Goal: Task Accomplishment & Management: Manage account settings

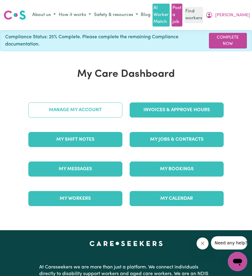
click at [101, 111] on link "Manage My Account" at bounding box center [75, 110] width 94 height 15
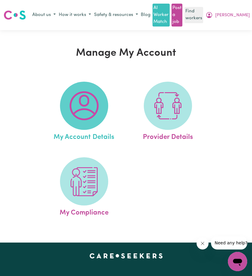
click at [87, 118] on img at bounding box center [84, 105] width 29 height 29
select select "[DEMOGRAPHIC_DATA]"
select select "email"
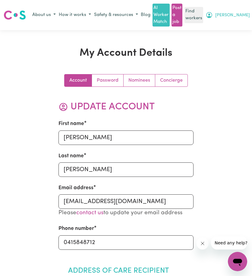
click at [213, 17] on icon "My Account" at bounding box center [209, 14] width 7 height 7
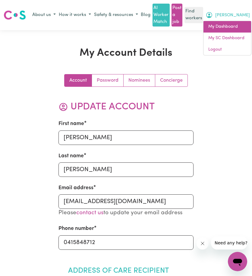
click at [227, 29] on link "My Dashboard" at bounding box center [228, 26] width 48 height 11
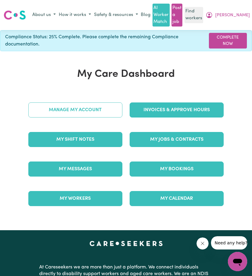
click at [88, 114] on link "Manage My Account" at bounding box center [75, 110] width 94 height 15
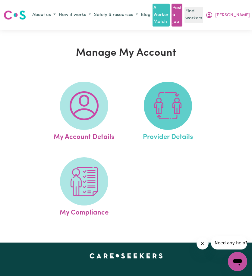
click at [159, 108] on img at bounding box center [167, 105] width 29 height 29
select select "NDIS_FUNDING_PLAN_MANAGED"
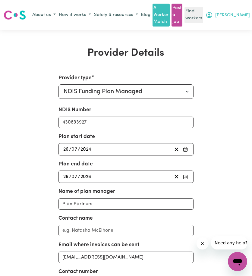
click at [245, 15] on span "[PERSON_NAME]" at bounding box center [232, 15] width 35 height 7
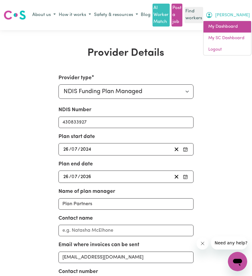
click at [237, 24] on link "My Dashboard" at bounding box center [228, 26] width 48 height 11
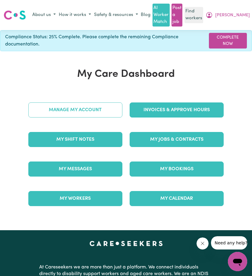
click at [93, 112] on link "Manage My Account" at bounding box center [75, 110] width 94 height 15
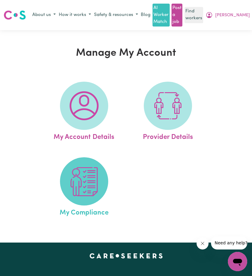
click at [89, 182] on img at bounding box center [84, 181] width 29 height 29
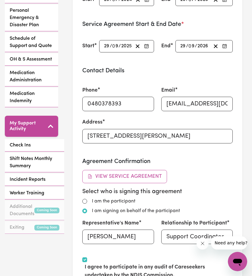
scroll to position [271, 0]
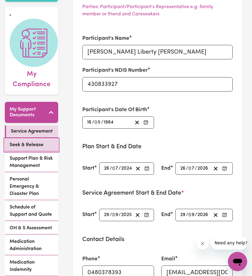
click at [21, 141] on span "Seek & Release" at bounding box center [27, 144] width 34 height 7
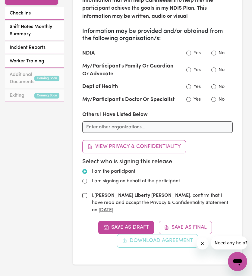
scroll to position [362, 0]
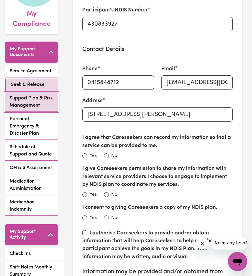
click at [39, 98] on span "Support Plan & Risk Management" at bounding box center [32, 102] width 44 height 14
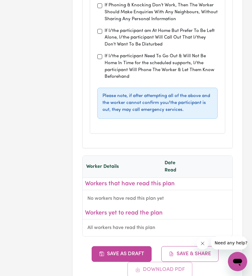
scroll to position [2292, 0]
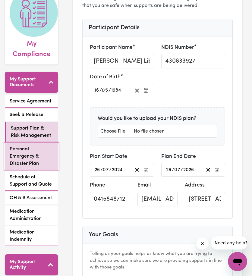
click at [40, 146] on span "Personal Emergency & Disaster Plan" at bounding box center [32, 157] width 44 height 22
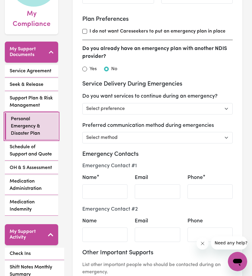
scroll to position [211, 0]
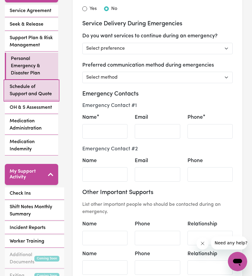
click at [32, 91] on link "Schedule of Support and Quote" at bounding box center [31, 91] width 53 height 20
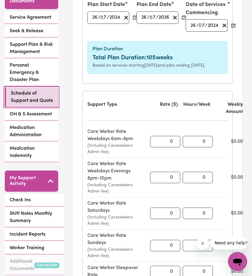
scroll to position [211, 0]
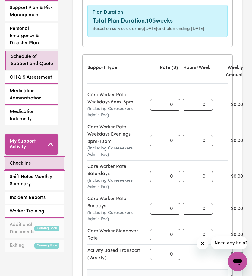
click at [33, 157] on link "Check Ins" at bounding box center [34, 163] width 59 height 12
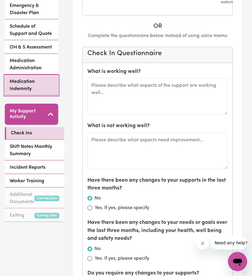
click at [33, 78] on span "Medication Indemnity" at bounding box center [32, 85] width 44 height 14
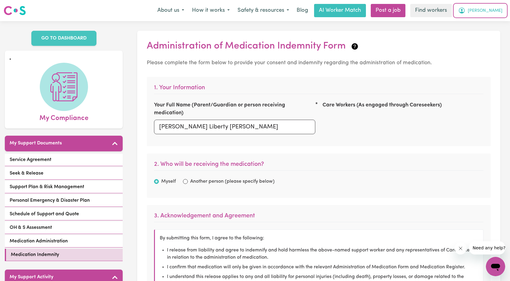
click at [252, 9] on icon "My Account" at bounding box center [461, 10] width 7 height 7
click at [252, 21] on link "My Dashboard" at bounding box center [483, 23] width 48 height 11
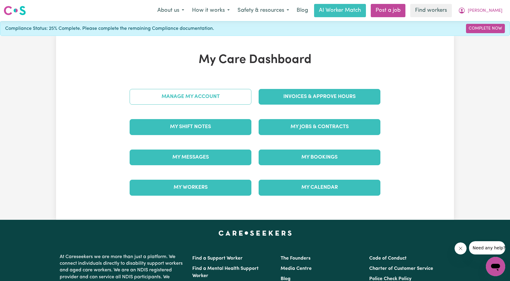
click at [215, 101] on link "Manage My Account" at bounding box center [191, 97] width 122 height 16
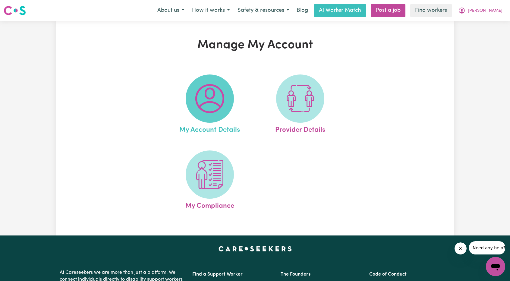
click at [220, 109] on img at bounding box center [209, 98] width 29 height 29
select select "[DEMOGRAPHIC_DATA]"
select select "email"
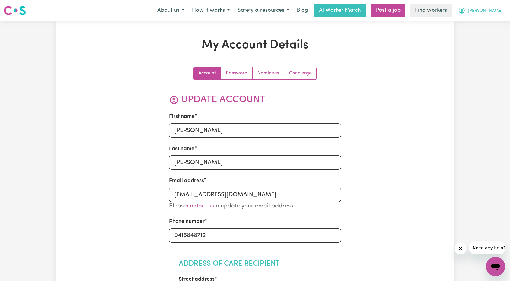
click at [252, 11] on button "[PERSON_NAME]" at bounding box center [480, 10] width 52 height 13
click at [252, 17] on div "About us How it works Safety & resources Blog AI Worker Match Post a job Find w…" at bounding box center [329, 10] width 353 height 13
click at [252, 13] on button "[PERSON_NAME]" at bounding box center [480, 10] width 52 height 13
click at [252, 22] on link "My Dashboard" at bounding box center [483, 23] width 48 height 11
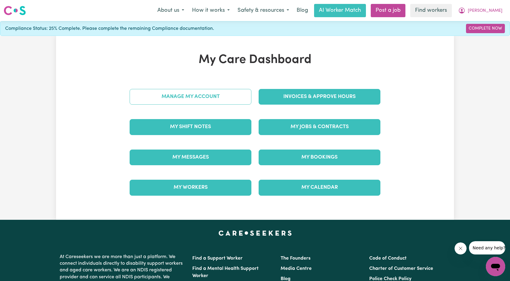
click at [210, 101] on link "Manage My Account" at bounding box center [191, 97] width 122 height 16
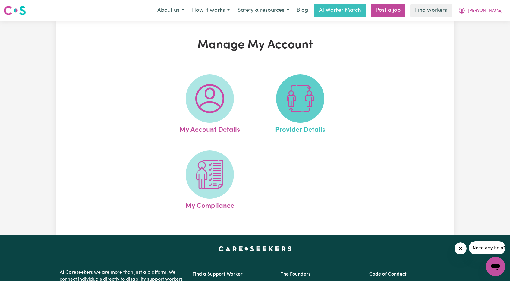
click at [252, 106] on img at bounding box center [300, 98] width 29 height 29
select select "NDIS_FUNDING_PLAN_MANAGED"
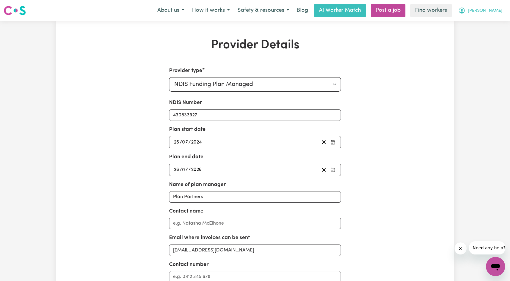
click at [252, 15] on button "[PERSON_NAME]" at bounding box center [480, 10] width 52 height 13
click at [252, 21] on link "My Dashboard" at bounding box center [483, 23] width 48 height 11
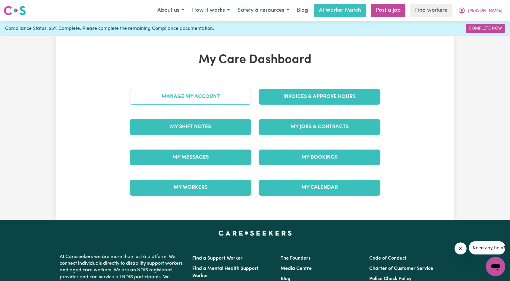
click at [206, 102] on link "Manage My Account" at bounding box center [191, 97] width 122 height 16
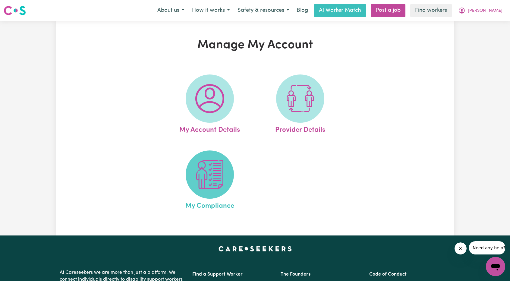
click at [207, 181] on img at bounding box center [209, 174] width 29 height 29
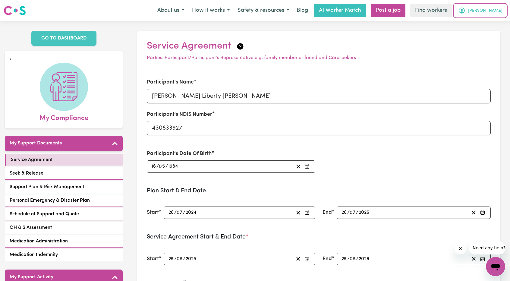
click at [252, 9] on button "[PERSON_NAME]" at bounding box center [480, 10] width 52 height 13
drag, startPoint x: 490, startPoint y: 16, endPoint x: 488, endPoint y: 21, distance: 4.4
click at [252, 21] on link "My Dashboard" at bounding box center [483, 23] width 48 height 11
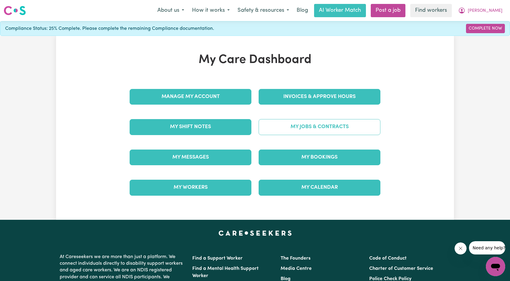
click at [252, 129] on link "My Jobs & Contracts" at bounding box center [320, 127] width 122 height 16
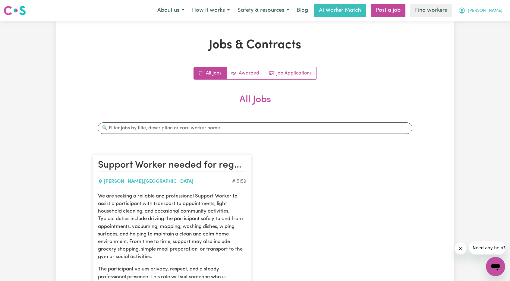
click at [252, 10] on button "[PERSON_NAME]" at bounding box center [480, 10] width 52 height 13
click at [252, 18] on link "My Dashboard" at bounding box center [483, 23] width 48 height 11
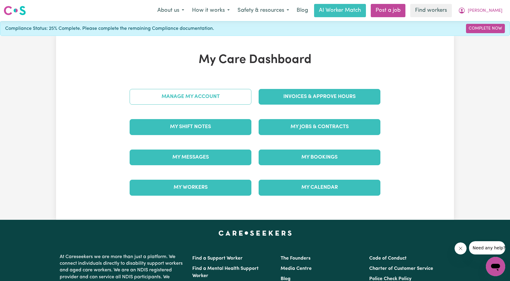
click at [215, 89] on link "Manage My Account" at bounding box center [191, 97] width 122 height 16
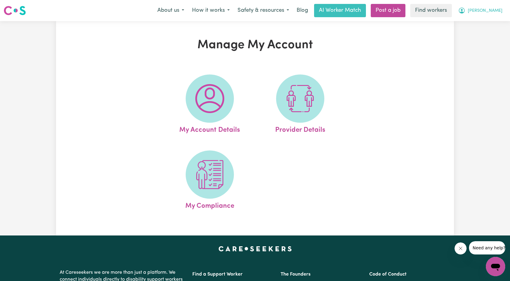
click at [252, 10] on button "[PERSON_NAME]" at bounding box center [480, 10] width 52 height 13
click at [252, 18] on link "My Dashboard" at bounding box center [483, 23] width 48 height 11
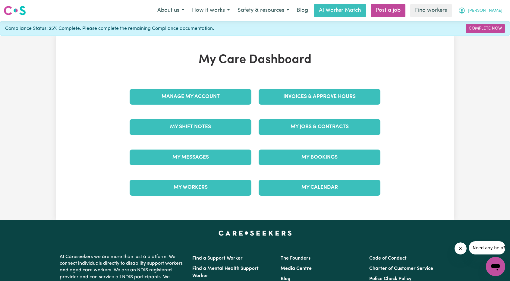
click at [252, 10] on span "[PERSON_NAME]" at bounding box center [485, 11] width 35 height 7
click at [252, 36] on link "My SC Dashboard" at bounding box center [483, 34] width 48 height 11
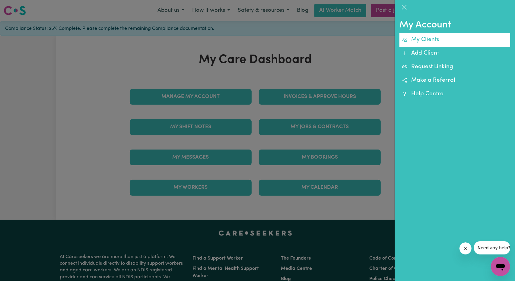
click at [252, 40] on link "My Clients" at bounding box center [454, 40] width 111 height 14
